Goal: Find specific page/section: Find specific page/section

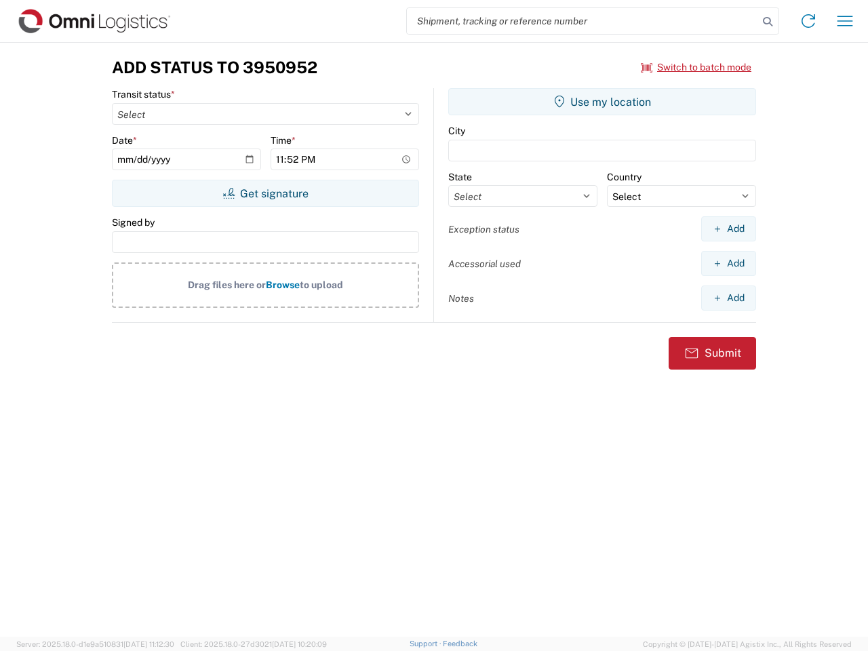
click at [582, 21] on input "search" at bounding box center [582, 21] width 351 height 26
click at [767, 22] on icon at bounding box center [767, 21] width 19 height 19
click at [808, 21] on icon at bounding box center [808, 21] width 22 height 22
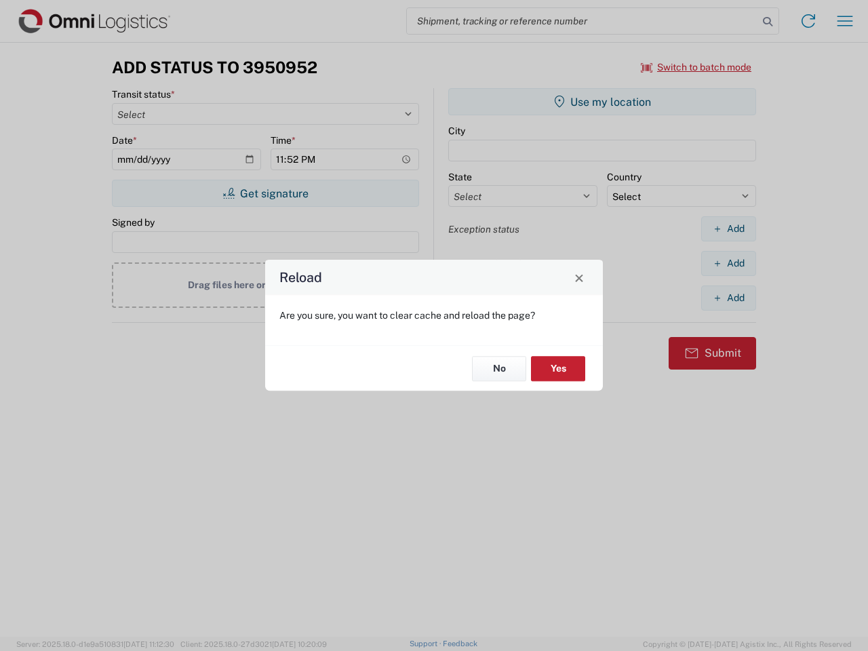
click at [845, 21] on div "Reload Are you sure, you want to clear cache and reload the page? No Yes" at bounding box center [434, 325] width 868 height 651
click at [696, 67] on div "Reload Are you sure, you want to clear cache and reload the page? No Yes" at bounding box center [434, 325] width 868 height 651
click at [265, 193] on div "Reload Are you sure, you want to clear cache and reload the page? No Yes" at bounding box center [434, 325] width 868 height 651
click at [602, 102] on div "Reload Are you sure, you want to clear cache and reload the page? No Yes" at bounding box center [434, 325] width 868 height 651
click at [728, 228] on div "Reload Are you sure, you want to clear cache and reload the page? No Yes" at bounding box center [434, 325] width 868 height 651
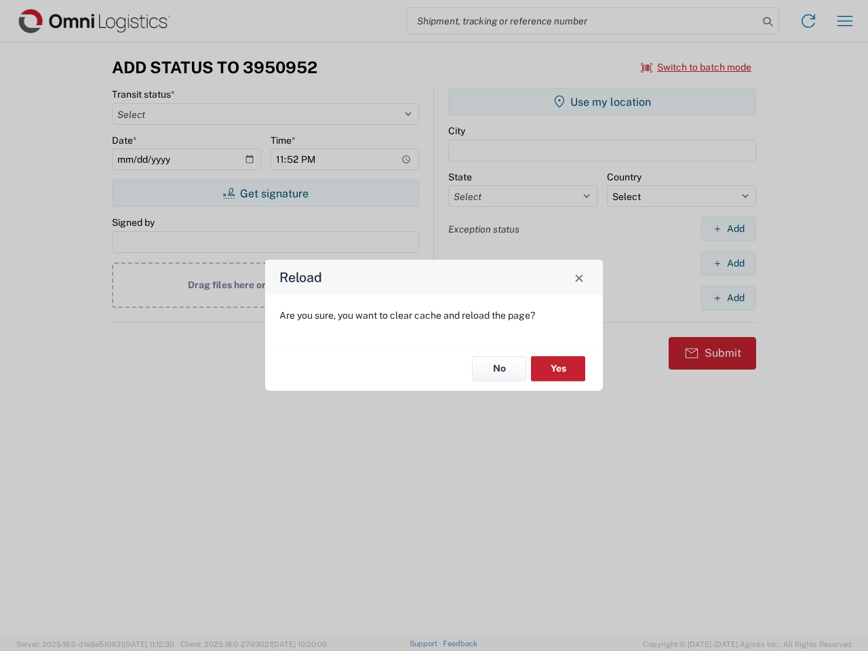
click at [728, 263] on div "Reload Are you sure, you want to clear cache and reload the page? No Yes" at bounding box center [434, 325] width 868 height 651
click at [728, 298] on div "Reload Are you sure, you want to clear cache and reload the page? No Yes" at bounding box center [434, 325] width 868 height 651
